Goal: Task Accomplishment & Management: Manage account settings

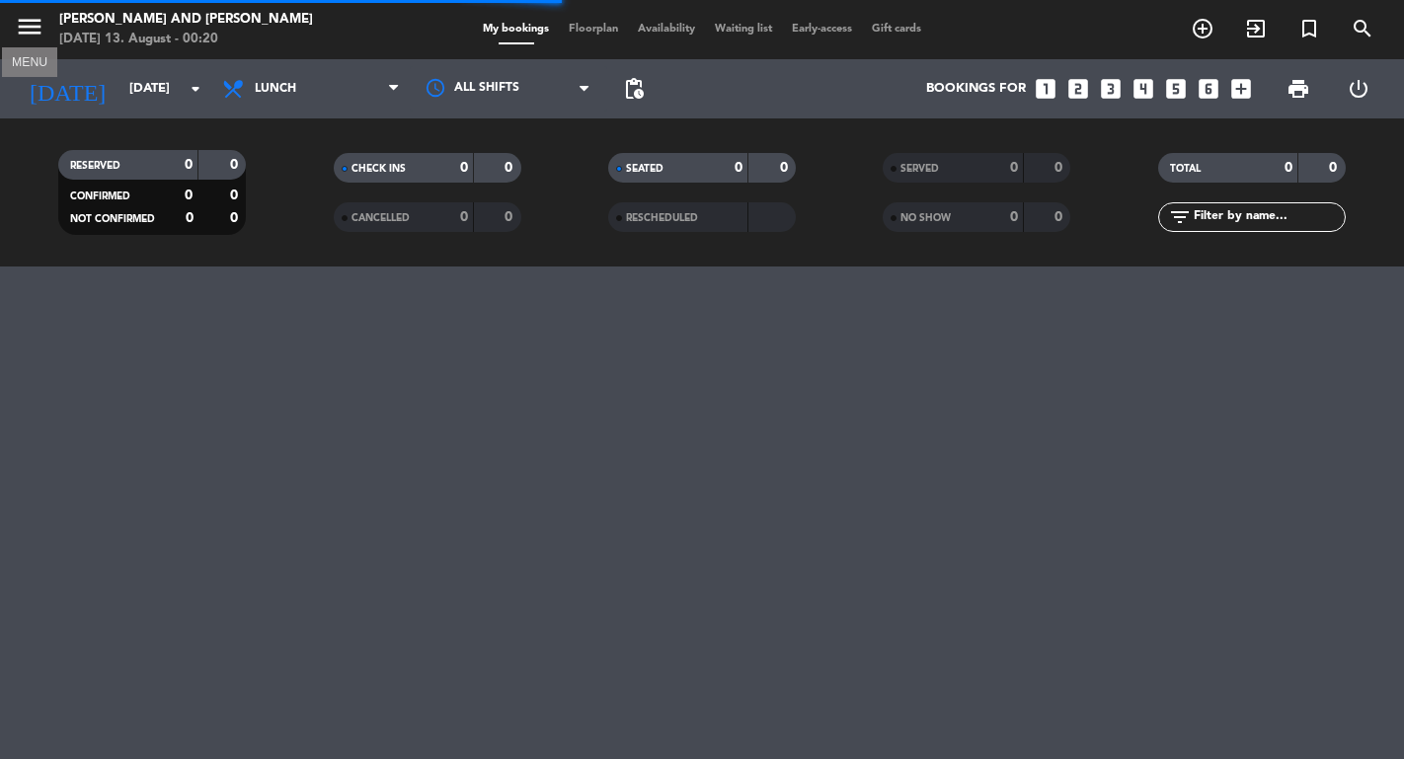
click at [28, 32] on icon "menu" at bounding box center [30, 27] width 30 height 30
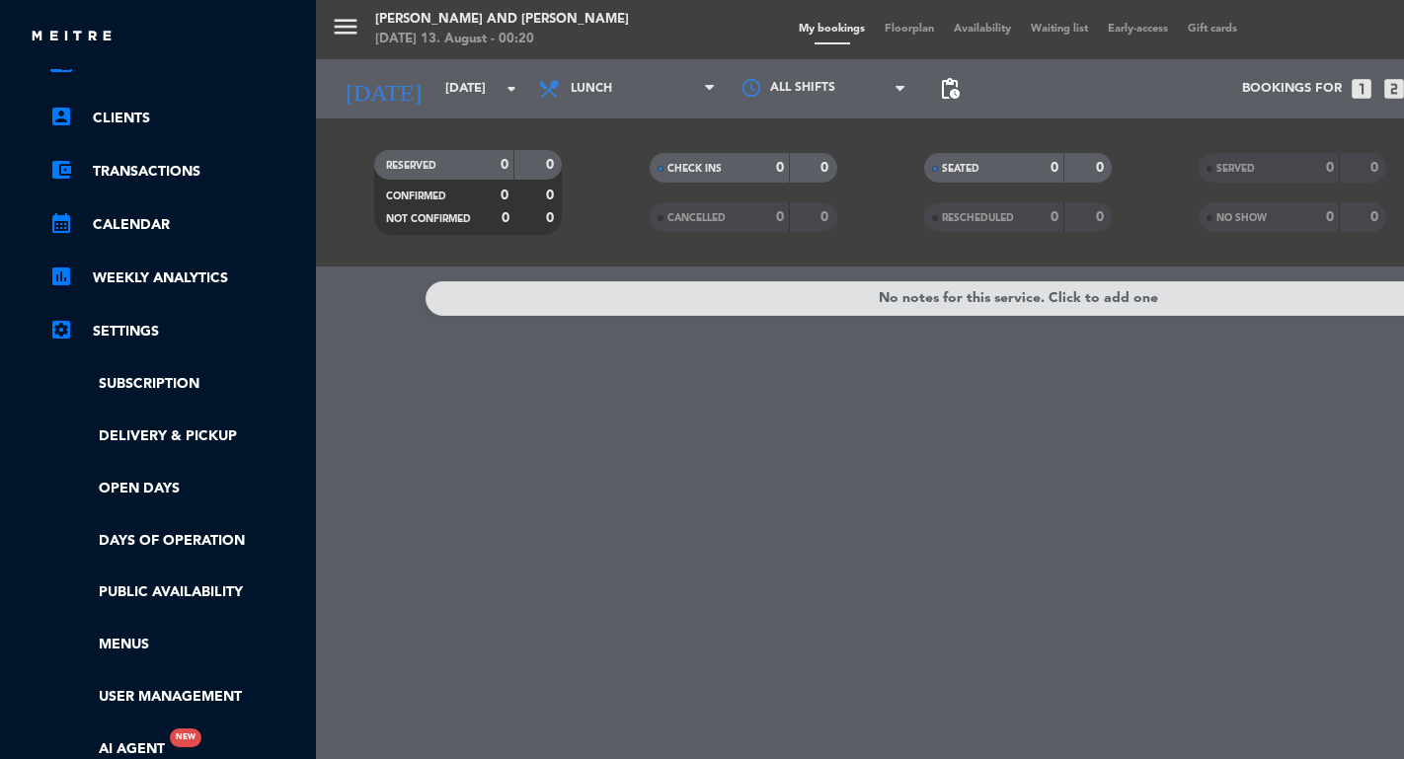
scroll to position [113, 0]
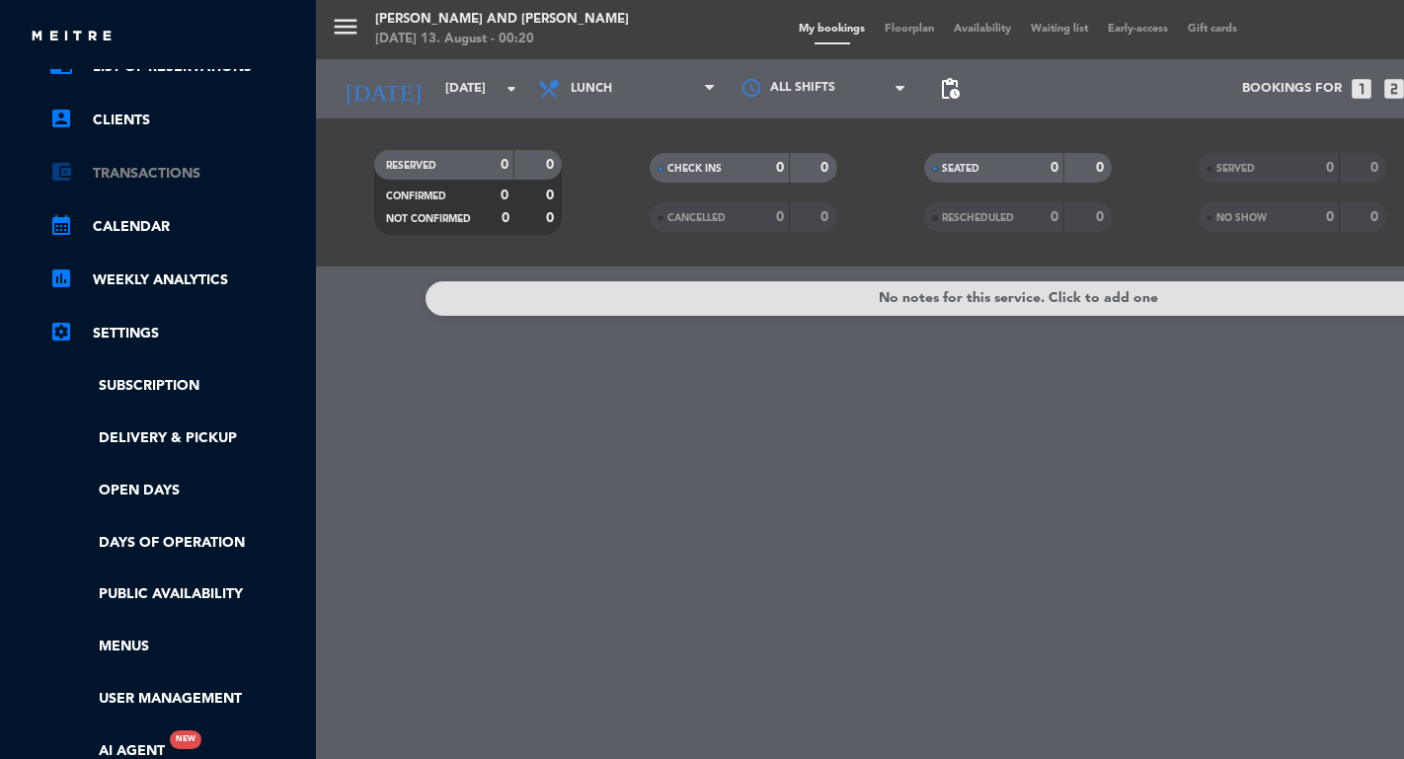
click at [169, 180] on link "account_balance_wallet Transactions" at bounding box center [177, 174] width 257 height 24
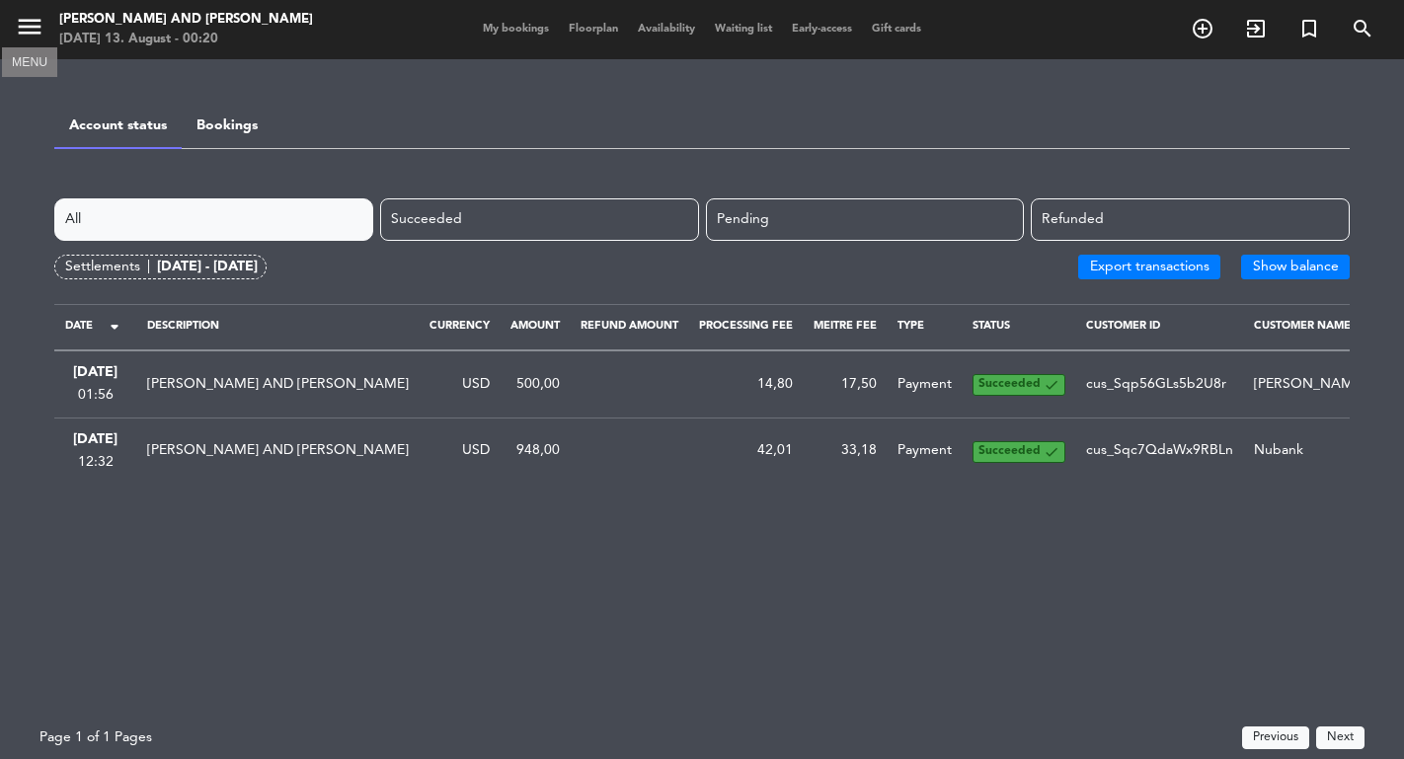
click at [30, 34] on icon "menu" at bounding box center [30, 27] width 30 height 30
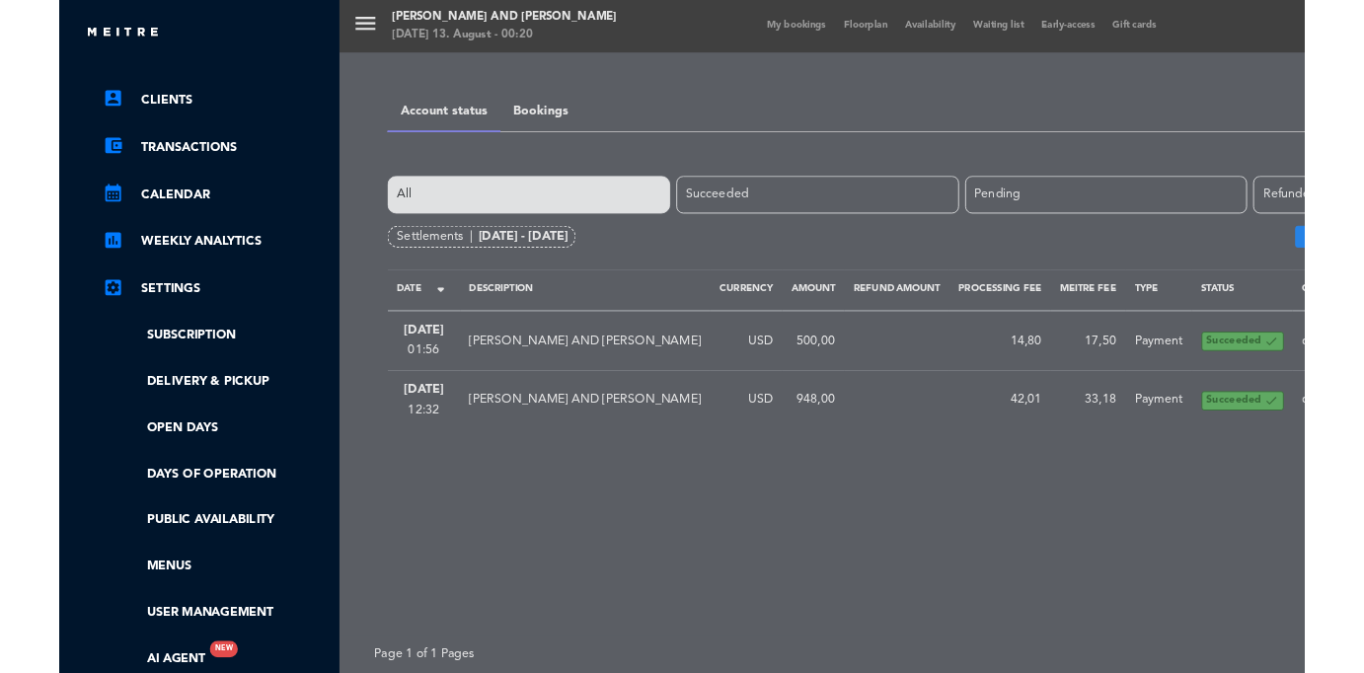
scroll to position [124, 0]
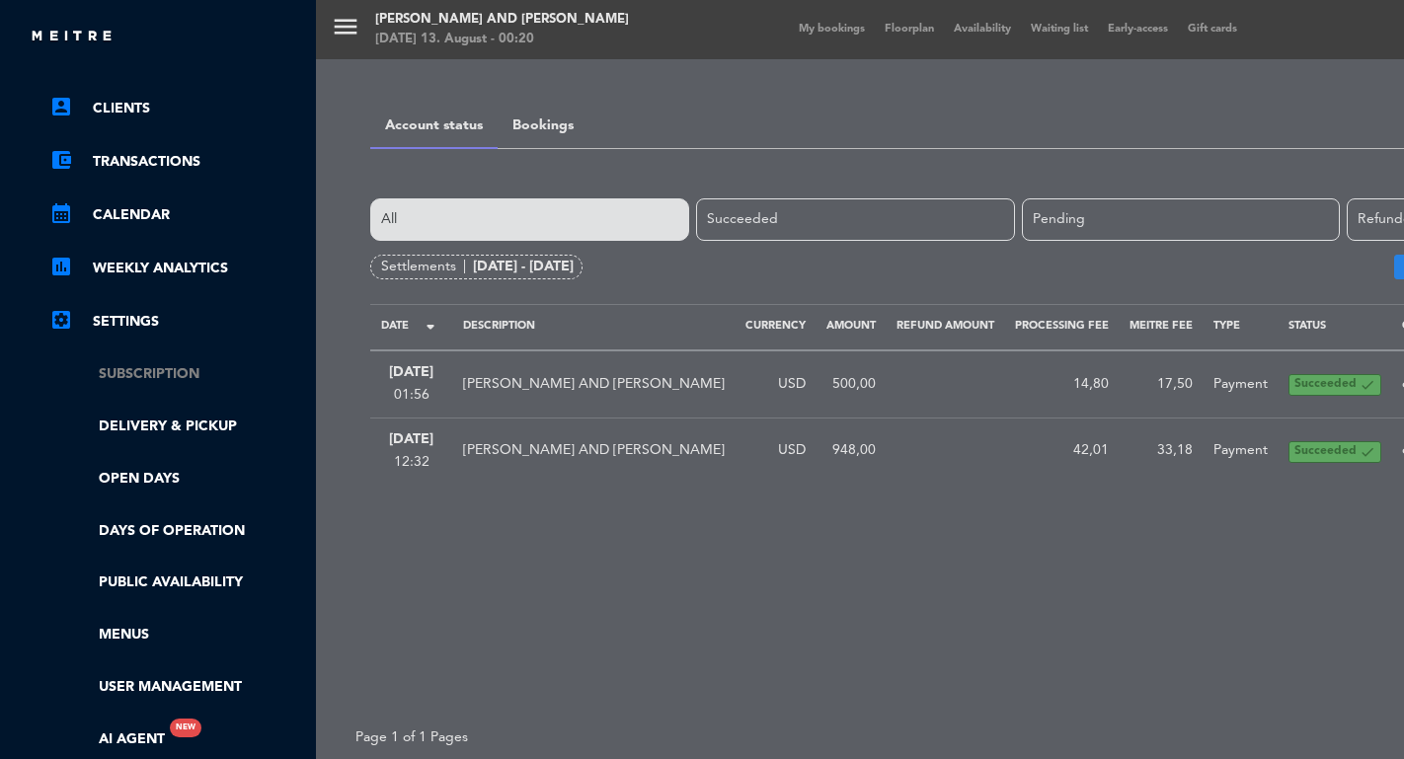
click at [143, 369] on link "Subscription" at bounding box center [177, 374] width 257 height 23
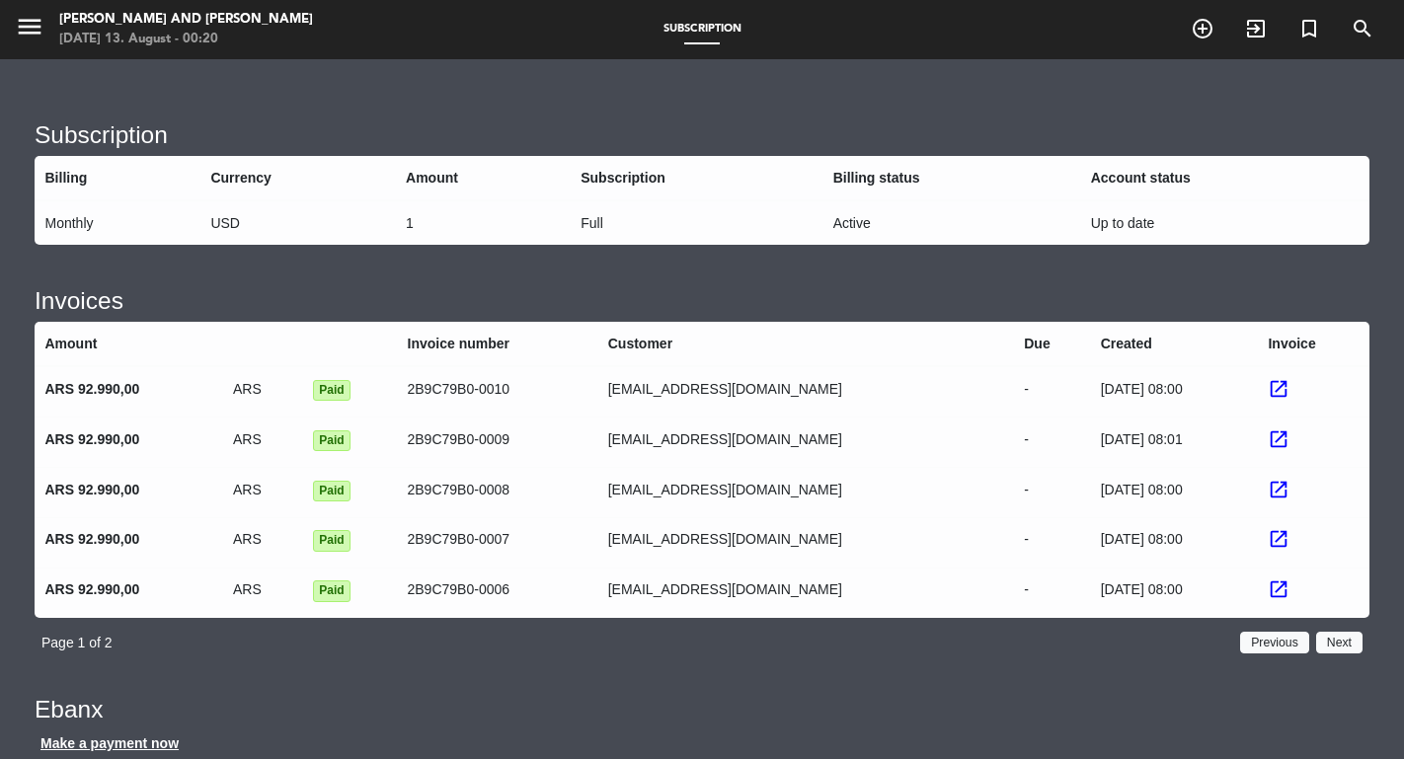
click at [1277, 382] on span "launch" at bounding box center [1279, 389] width 22 height 22
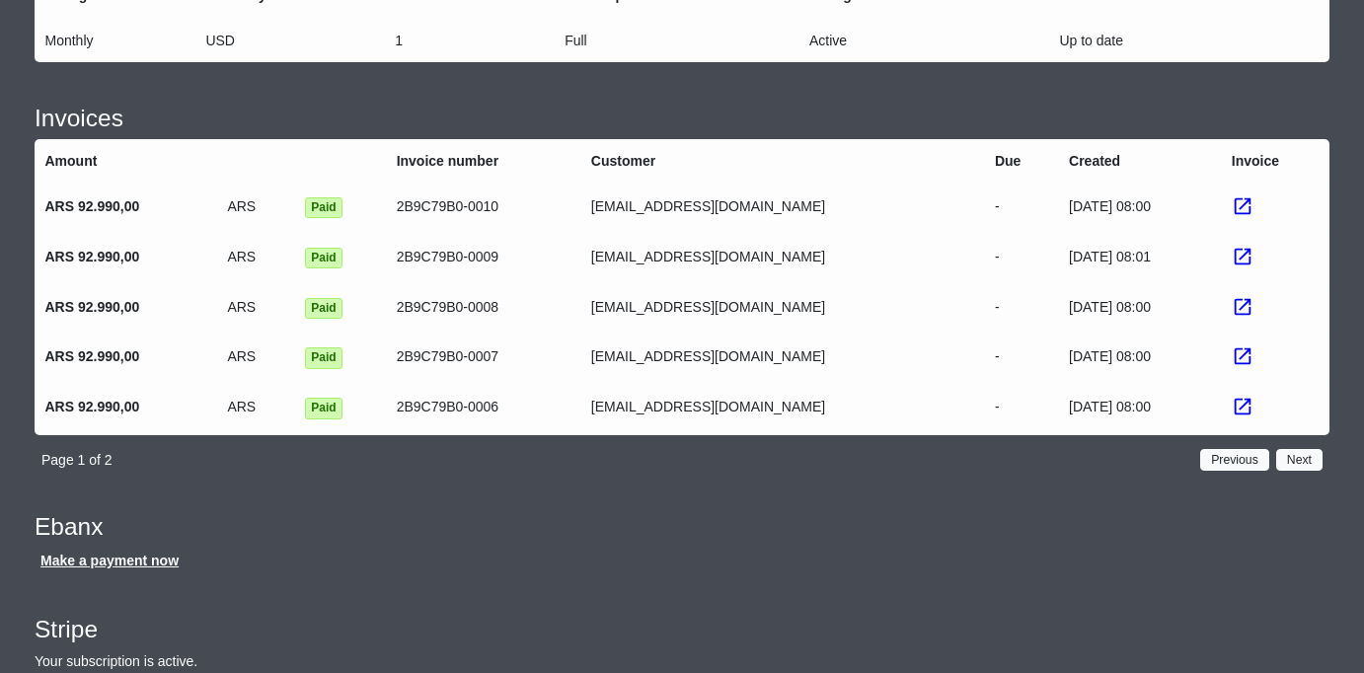
scroll to position [231, 0]
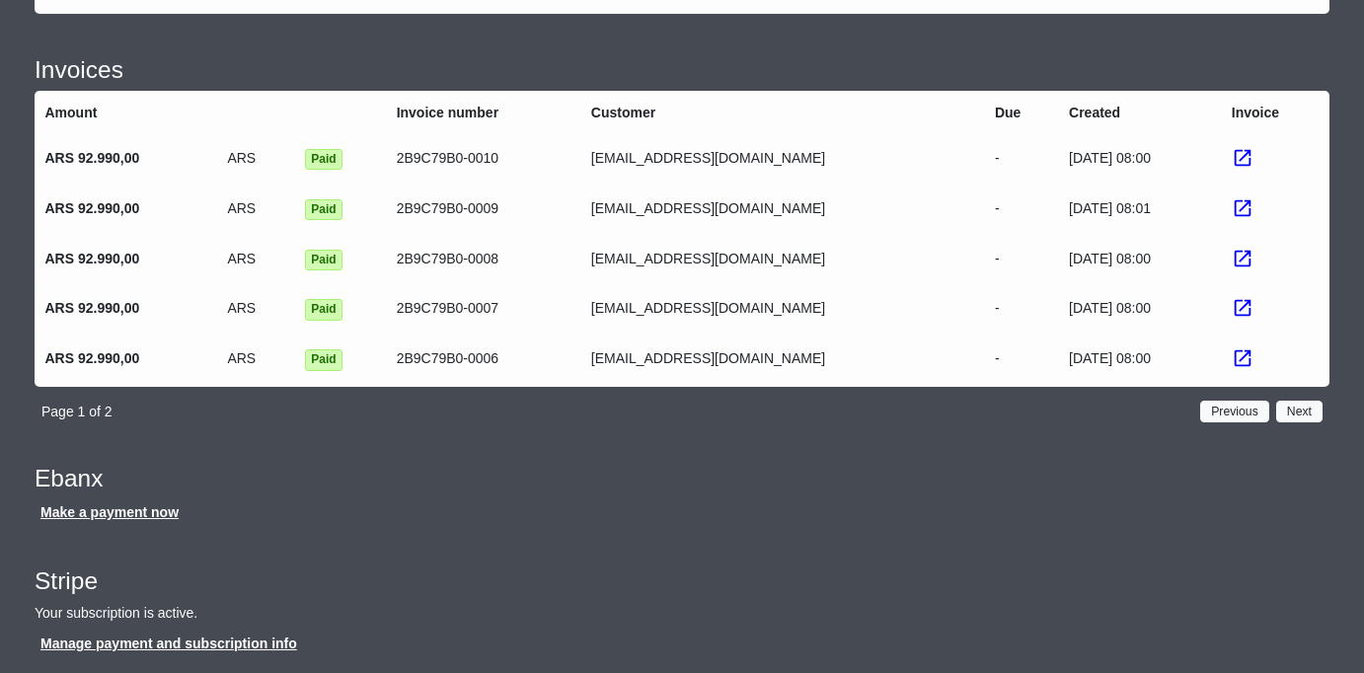
click at [250, 640] on button "Manage payment and subscription info" at bounding box center [169, 644] width 269 height 25
